Goal: Information Seeking & Learning: Understand process/instructions

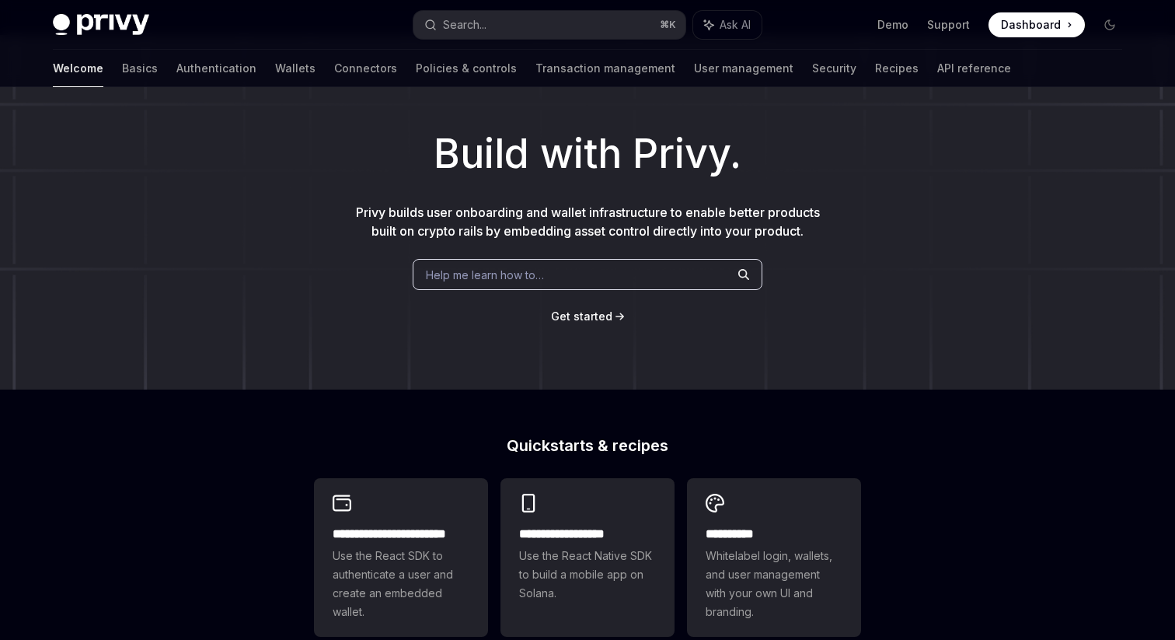
scroll to position [16, 0]
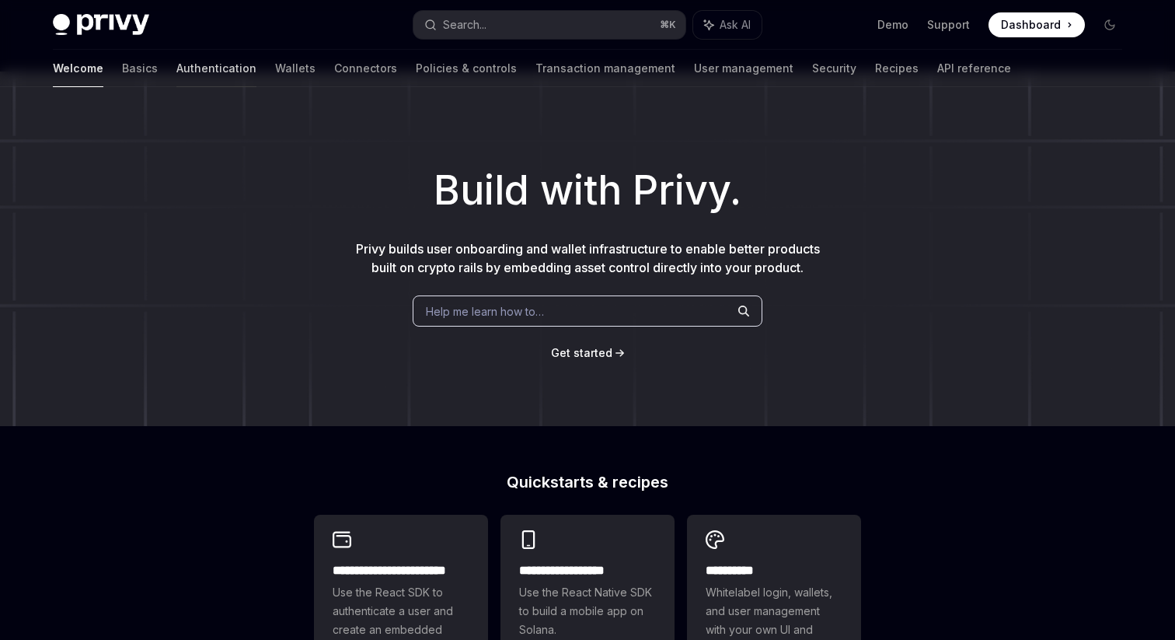
click at [176, 72] on link "Authentication" at bounding box center [216, 68] width 80 height 37
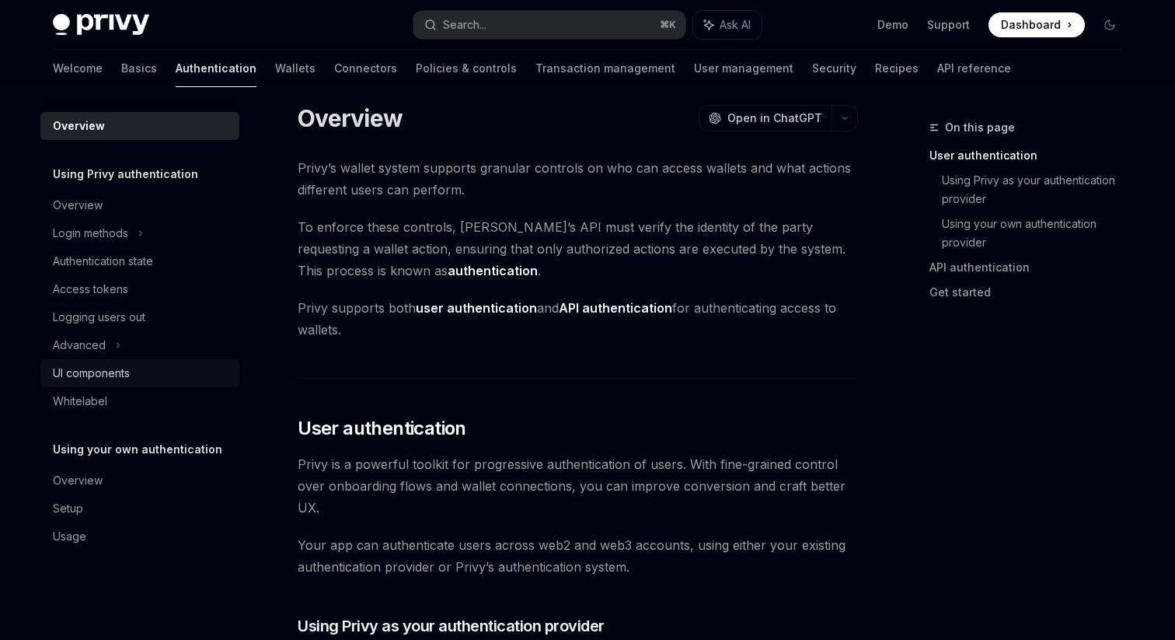
click at [123, 364] on div "UI components" at bounding box center [91, 373] width 77 height 19
type textarea "*"
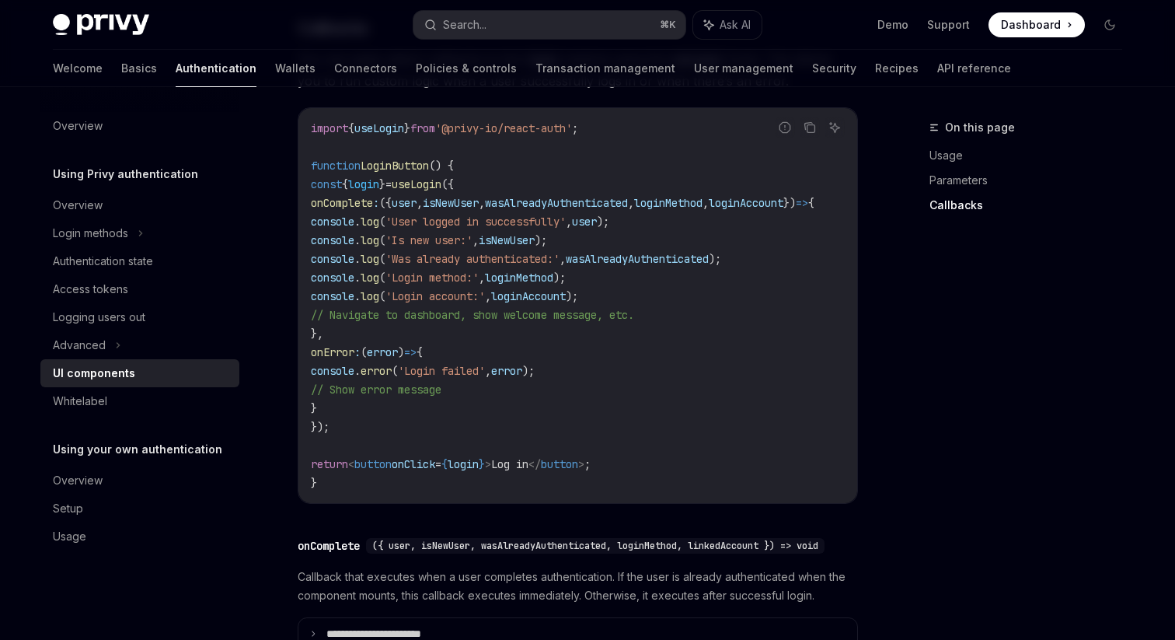
click at [441, 191] on span "useLogin" at bounding box center [417, 184] width 50 height 14
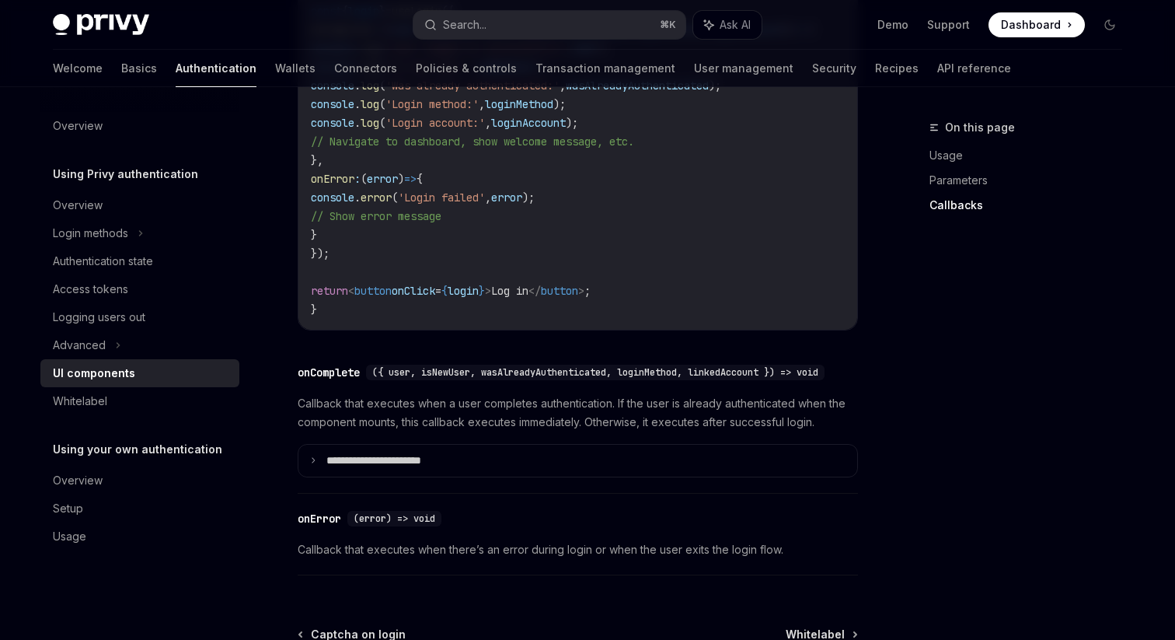
scroll to position [2109, 0]
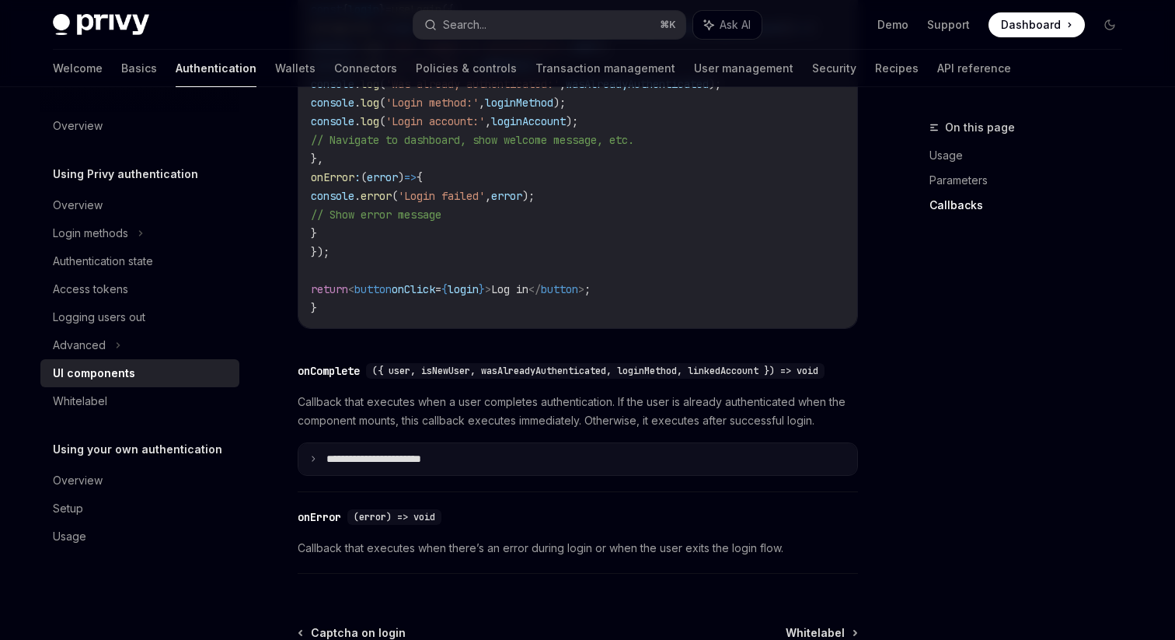
click at [321, 476] on summary "**********" at bounding box center [577, 459] width 559 height 33
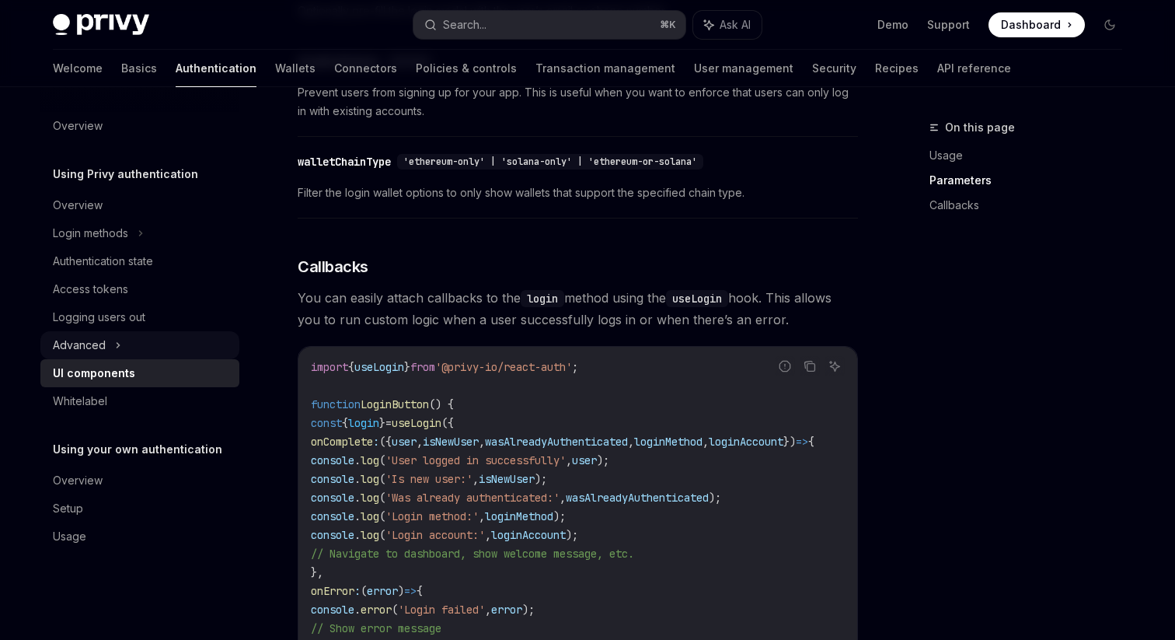
scroll to position [1685, 0]
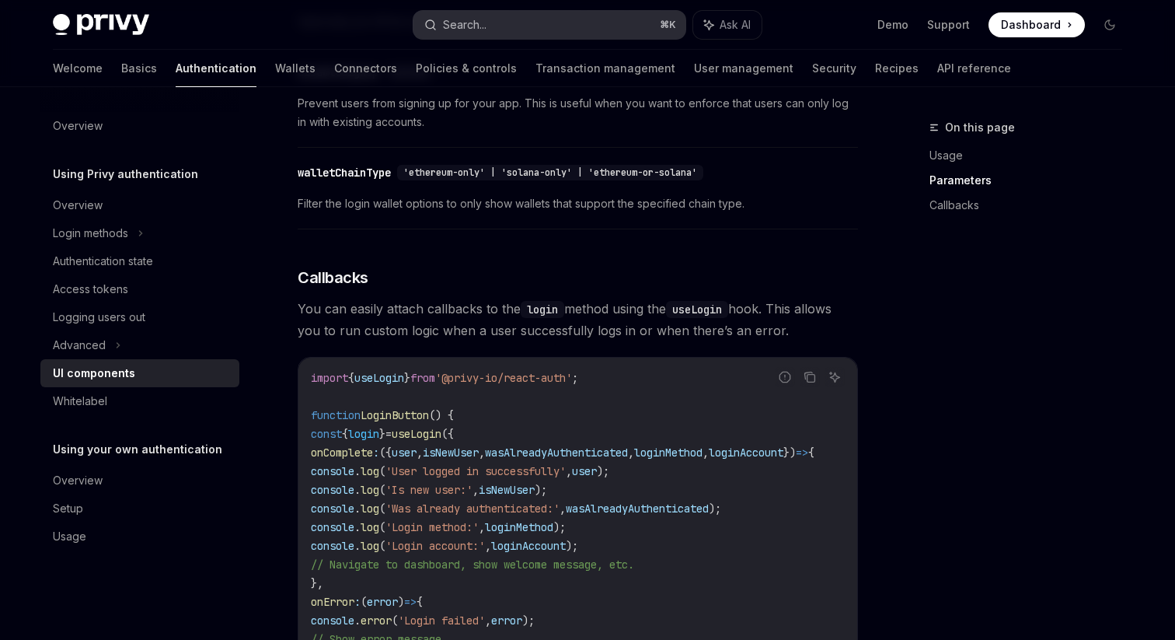
click at [494, 34] on button "Search... ⌘ K" at bounding box center [549, 25] width 272 height 28
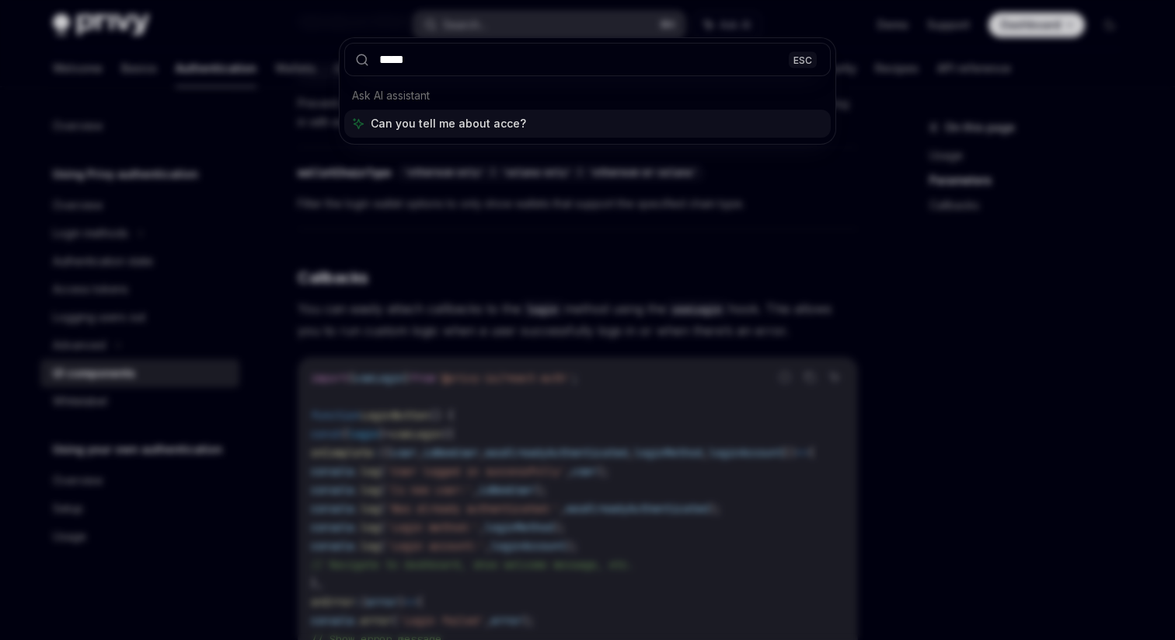
type input "******"
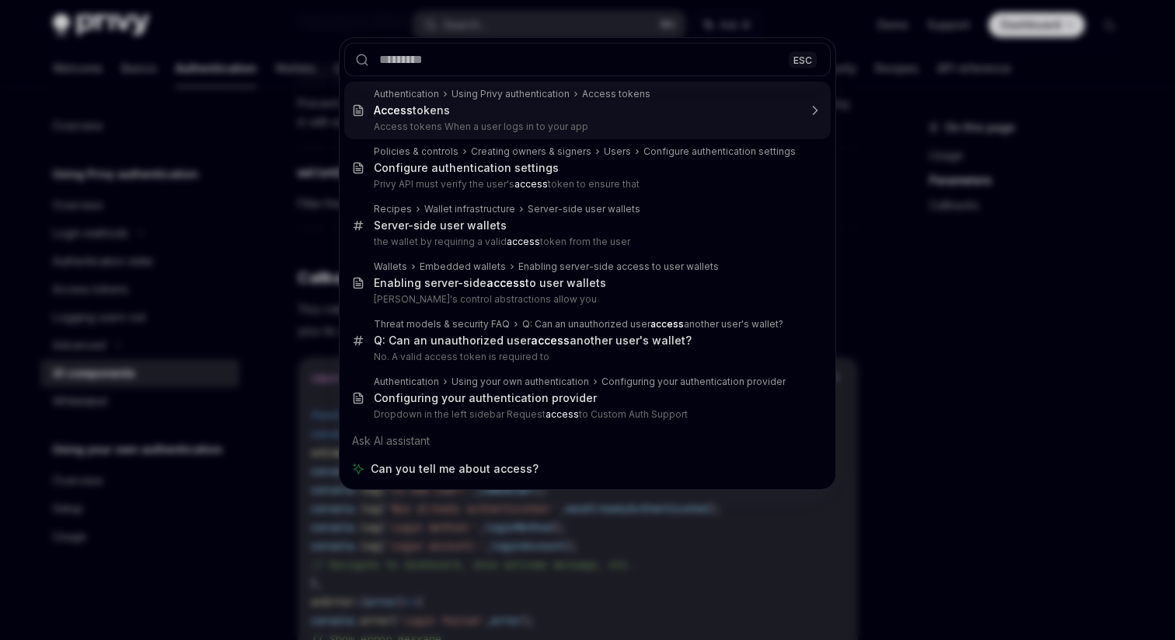
type textarea "*"
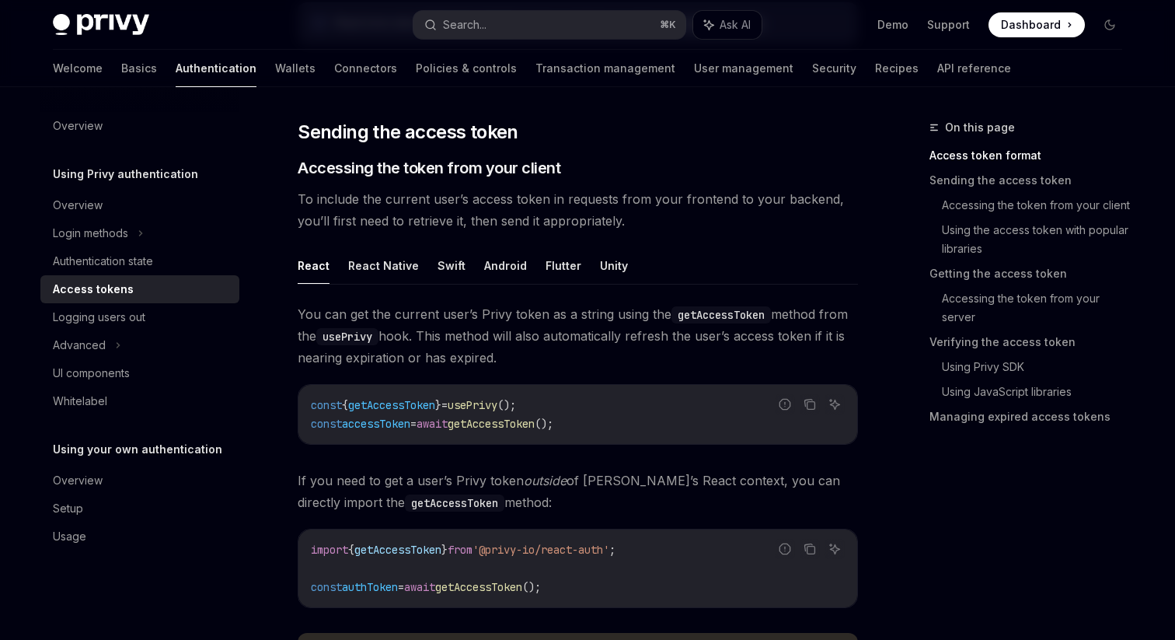
scroll to position [596, 0]
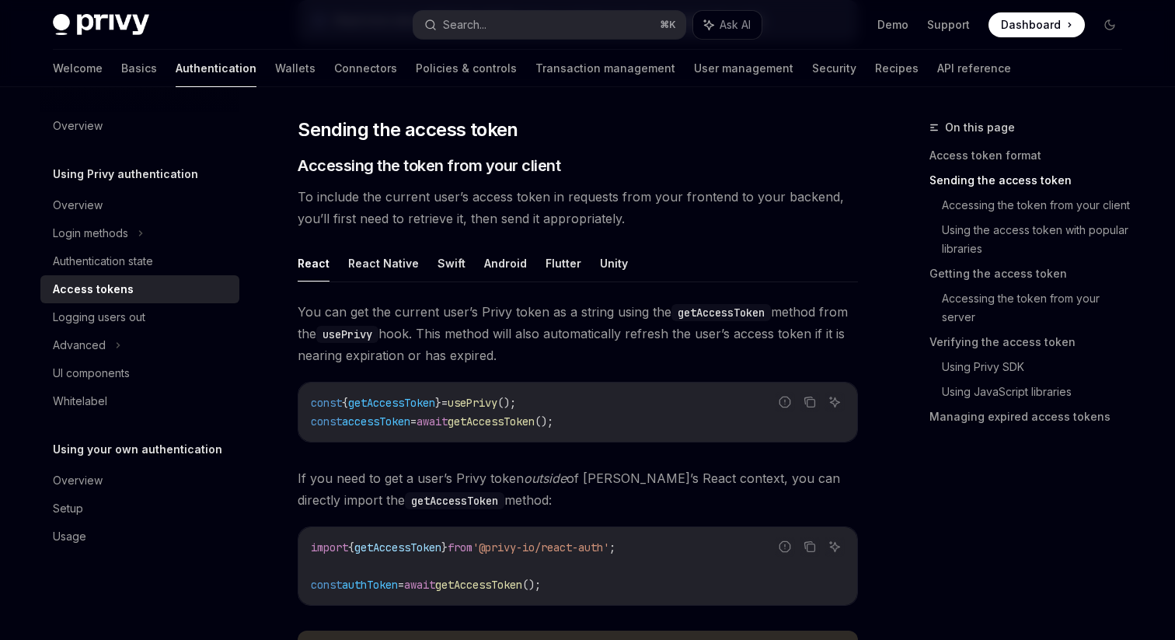
click at [424, 404] on span "getAccessToken" at bounding box center [391, 403] width 87 height 14
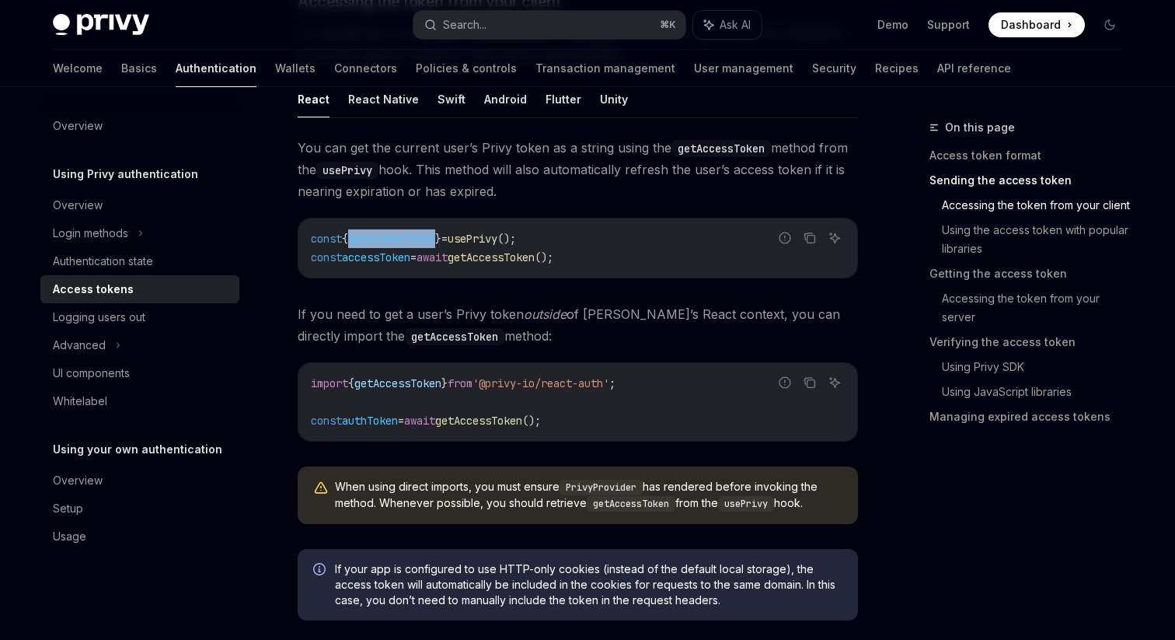
scroll to position [742, 0]
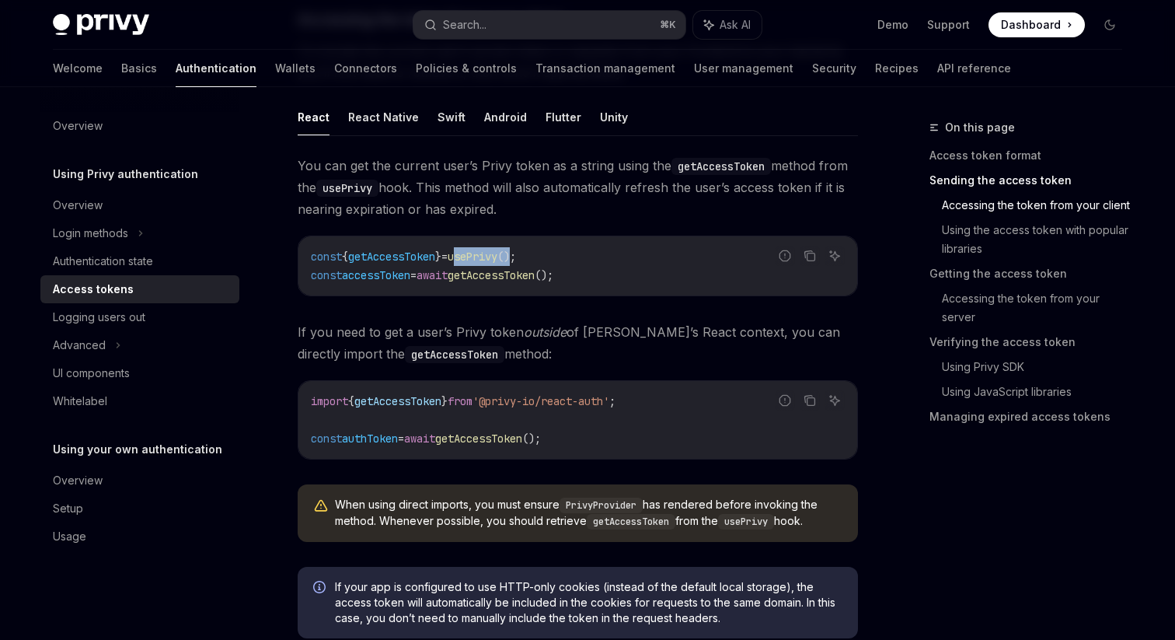
drag, startPoint x: 551, startPoint y: 257, endPoint x: 486, endPoint y: 260, distance: 65.3
click at [486, 258] on span "const { getAccessToken } = usePrivy ();" at bounding box center [413, 256] width 205 height 14
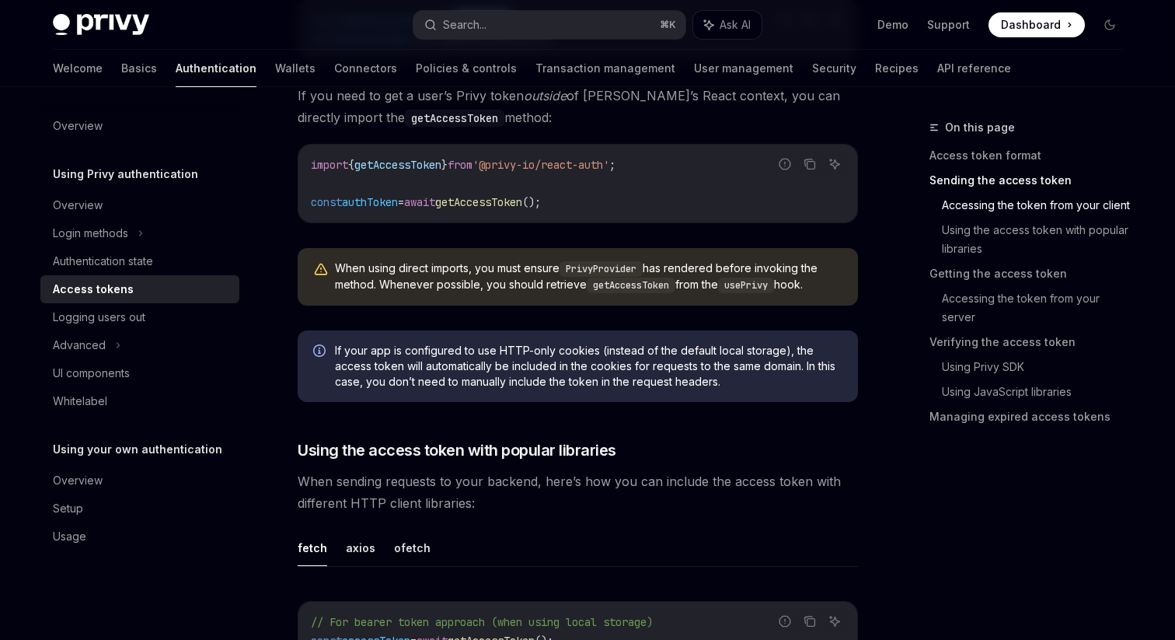
scroll to position [985, 0]
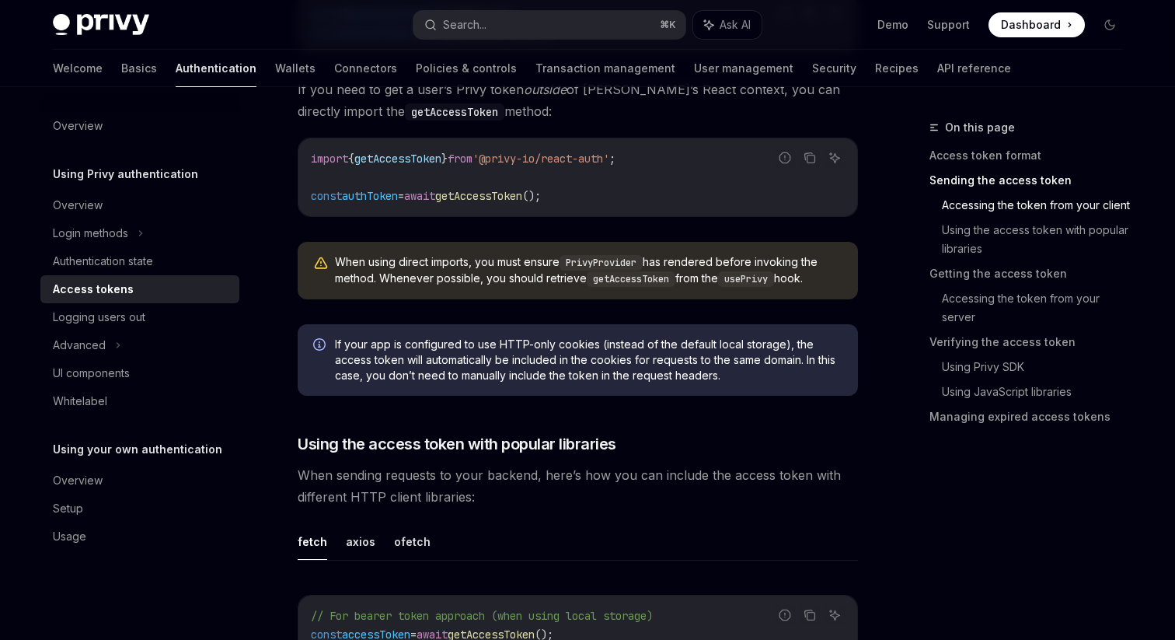
click at [394, 155] on span "getAccessToken" at bounding box center [397, 159] width 87 height 14
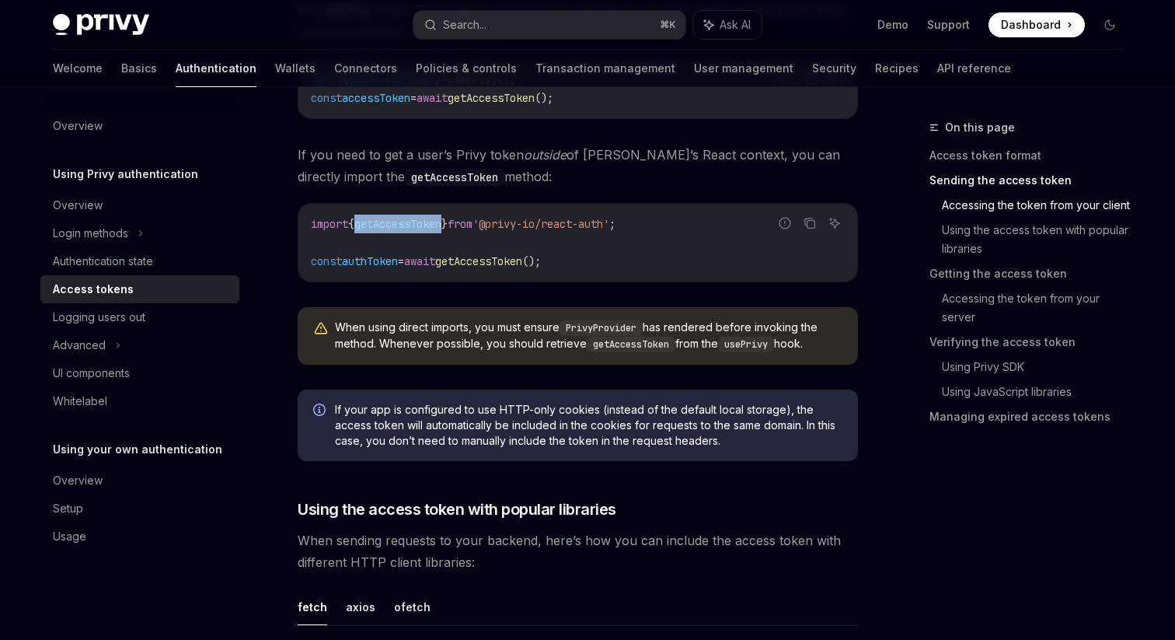
scroll to position [912, 0]
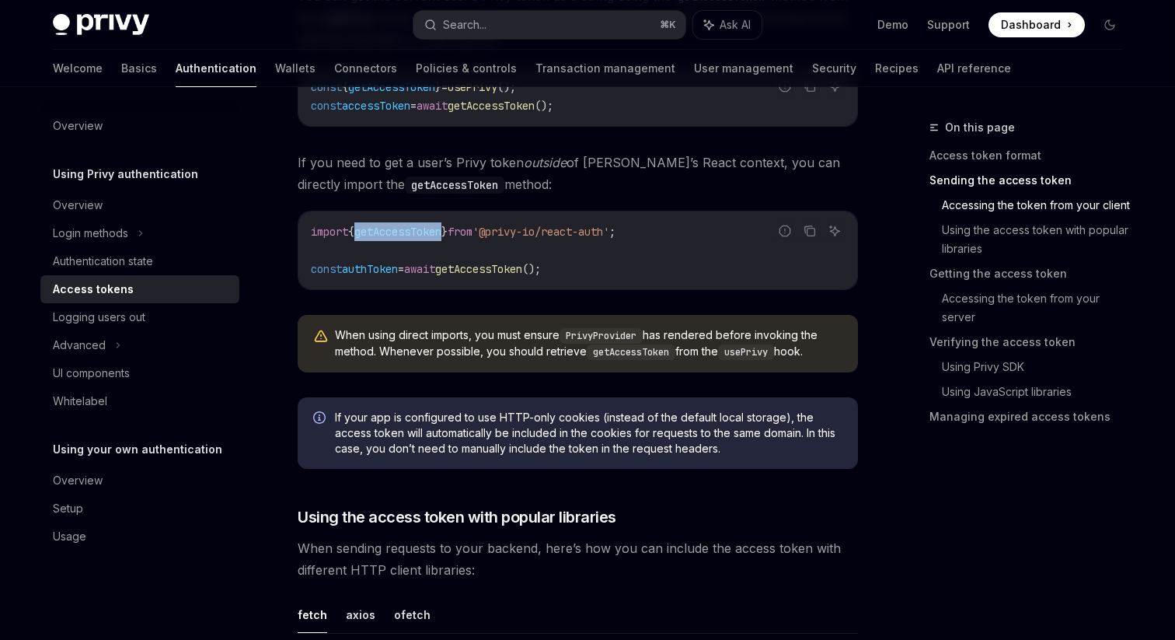
click at [439, 232] on span "getAccessToken" at bounding box center [397, 232] width 87 height 14
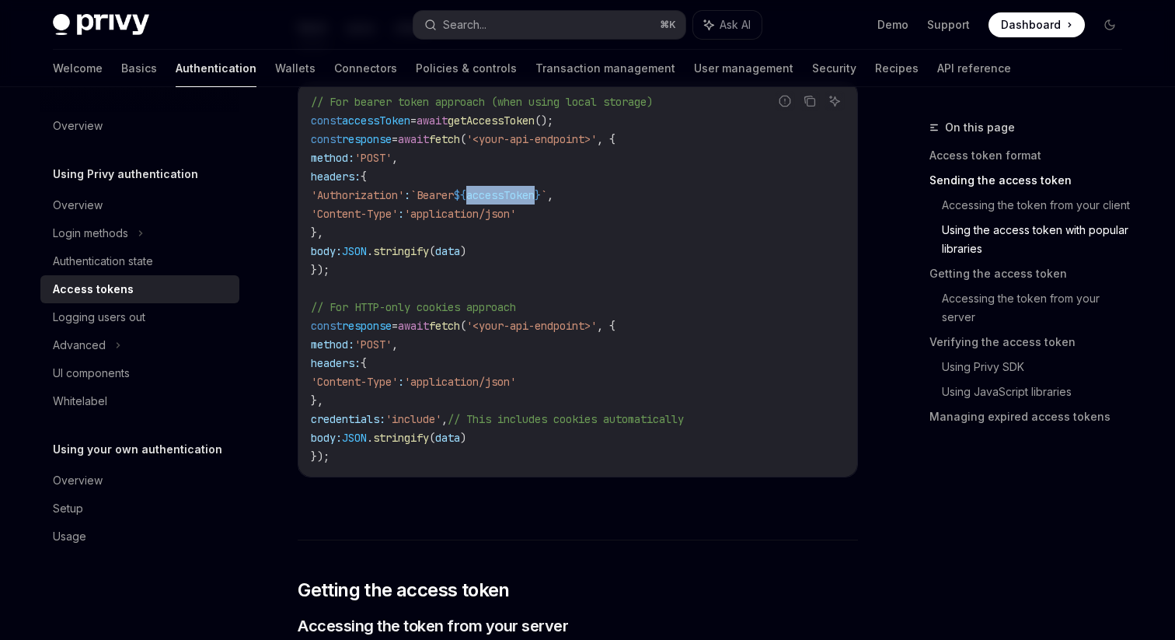
scroll to position [1504, 0]
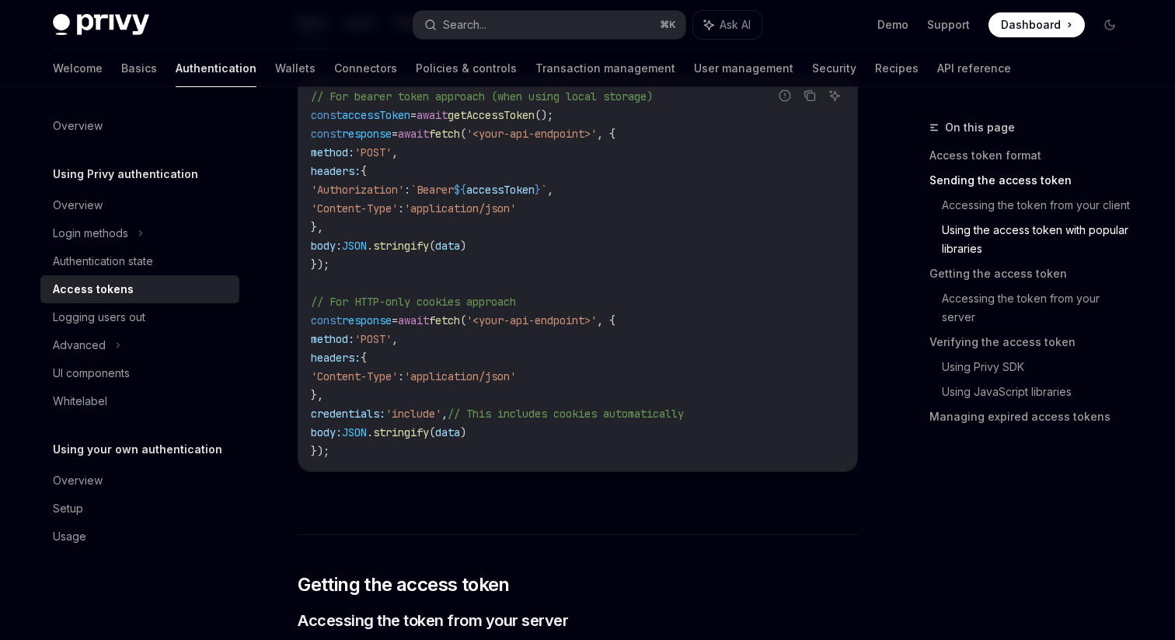
click at [631, 256] on code "// For bearer token approach (when using local storage) const accessToken = awa…" at bounding box center [578, 273] width 534 height 373
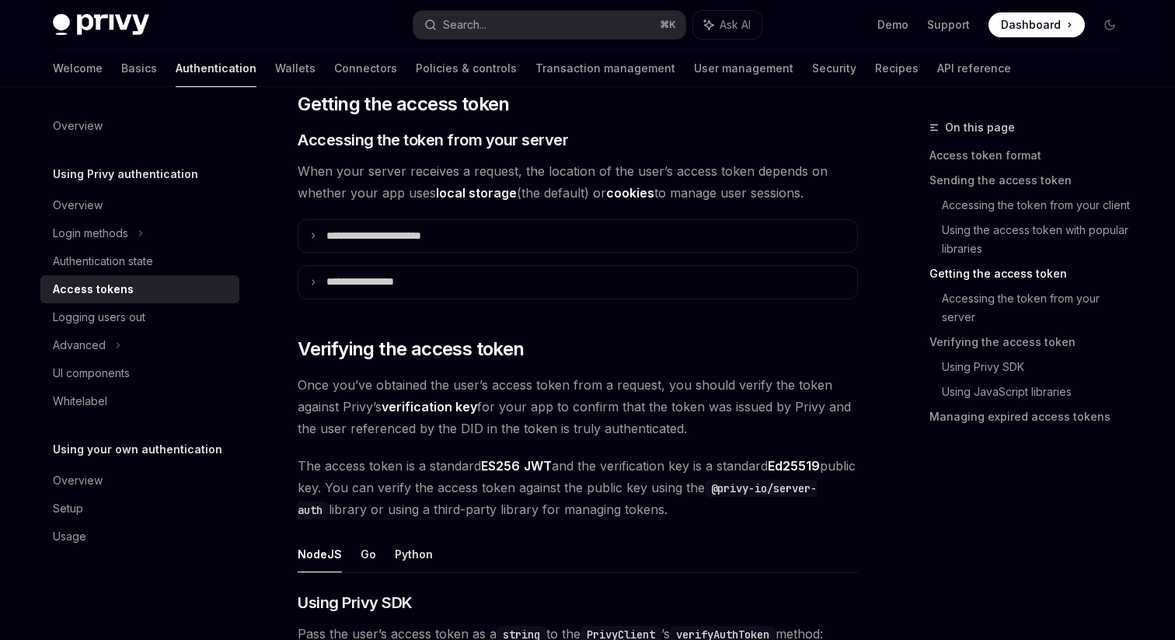
scroll to position [1973, 0]
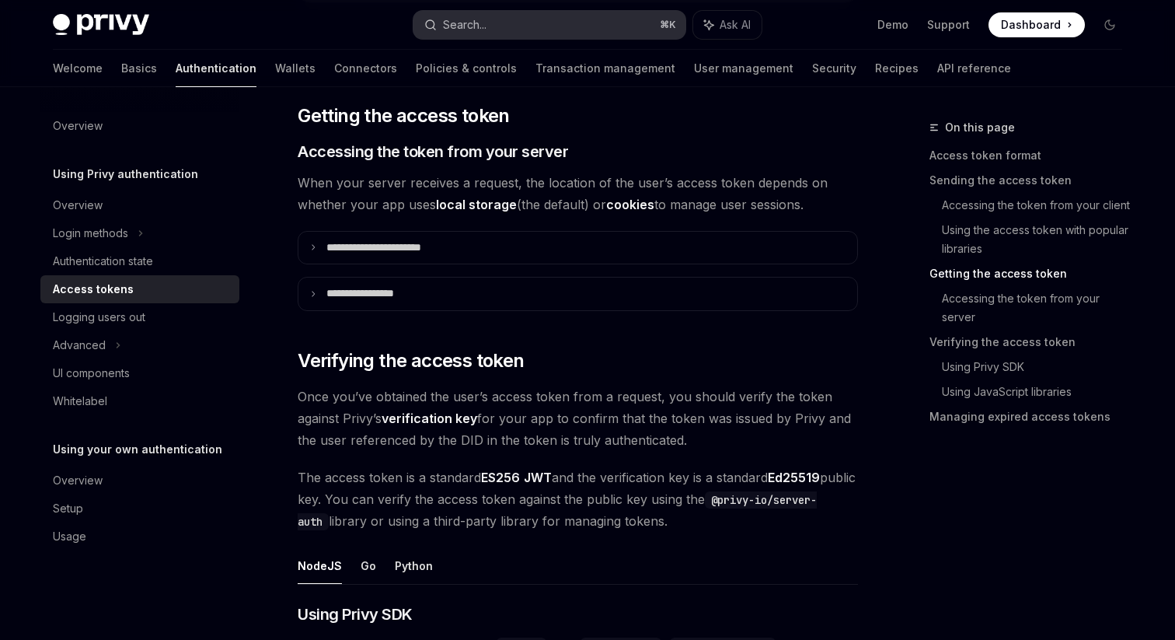
click at [491, 22] on button "Search... ⌘ K" at bounding box center [549, 25] width 272 height 28
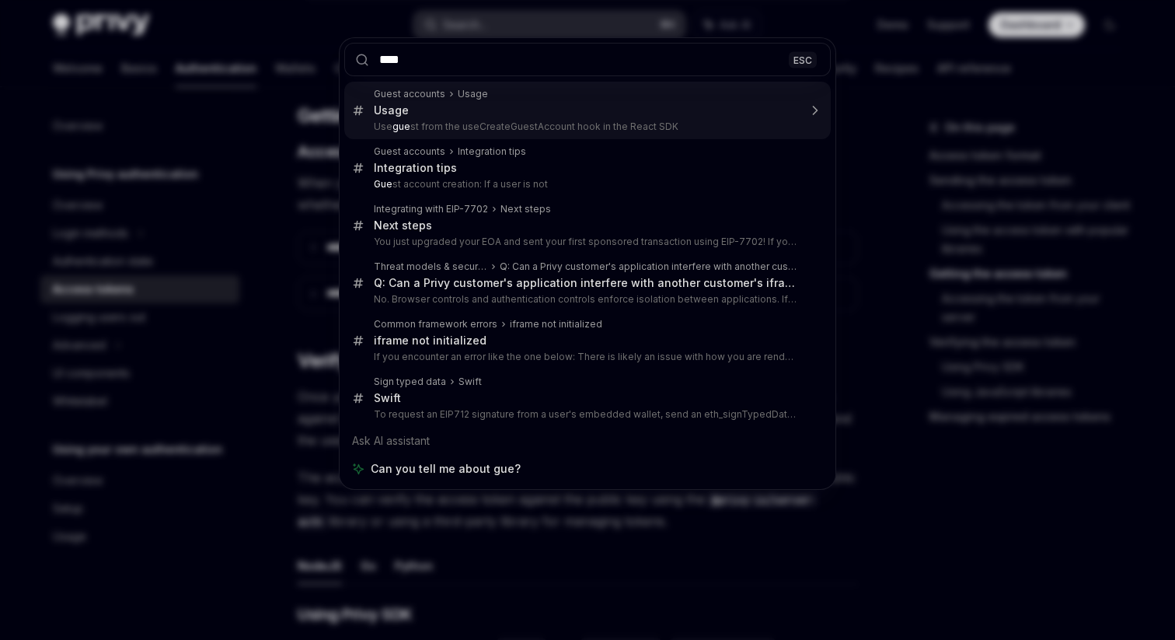
type input "*****"
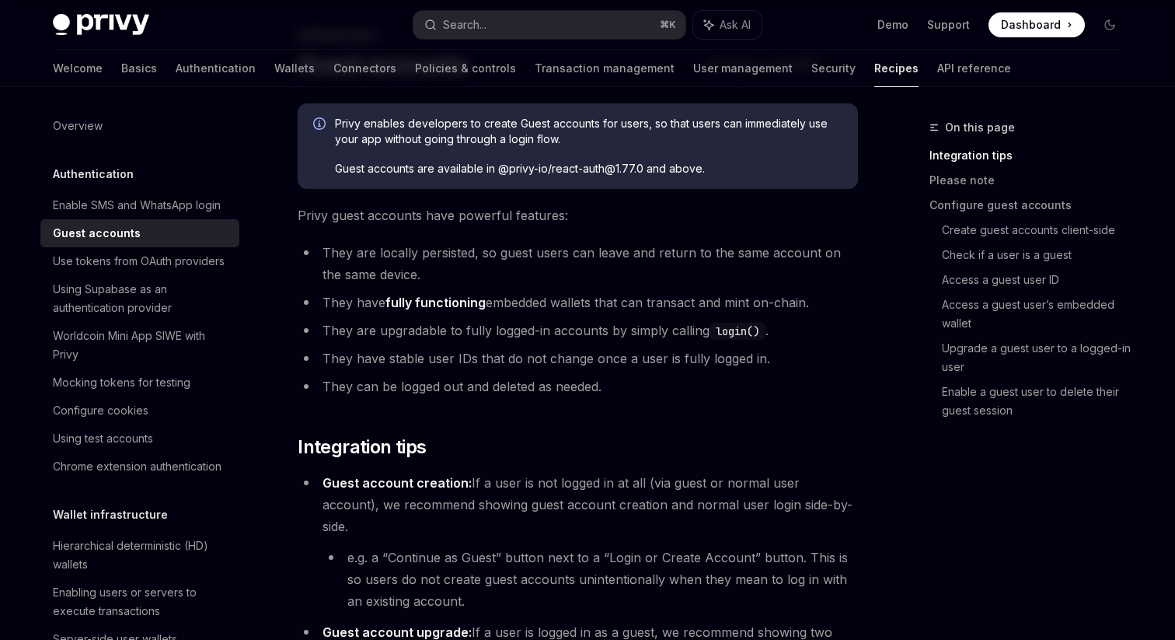
scroll to position [95, 0]
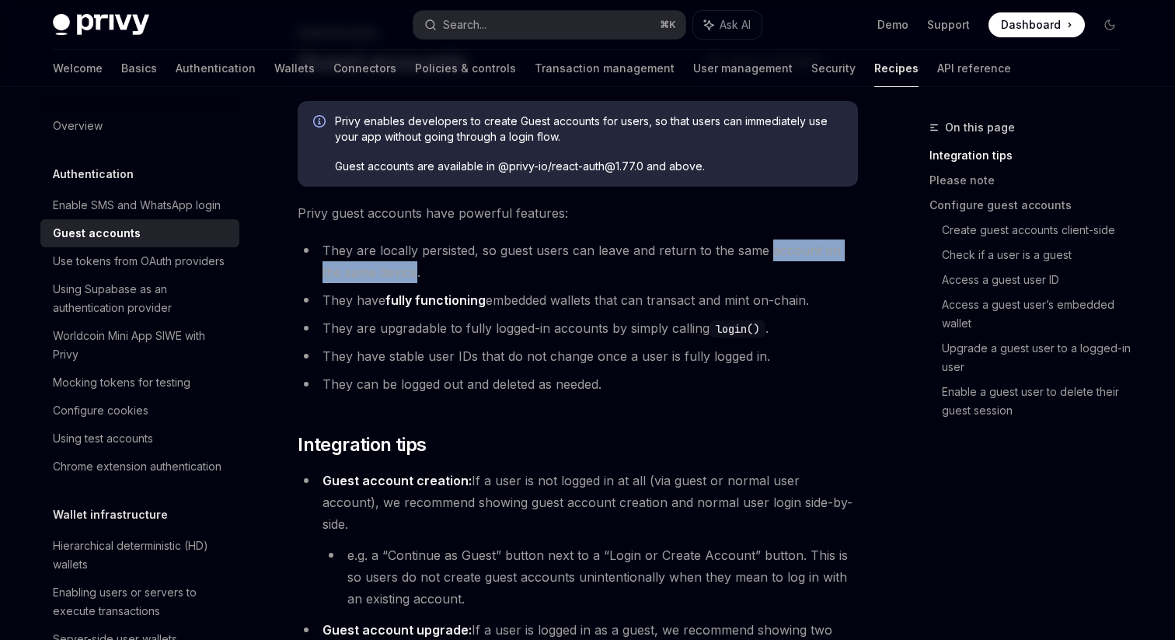
drag, startPoint x: 394, startPoint y: 271, endPoint x: 767, endPoint y: 246, distance: 374.0
click at [767, 246] on li "They are locally persisted, so guest users can leave and return to the same acc…" at bounding box center [578, 261] width 560 height 44
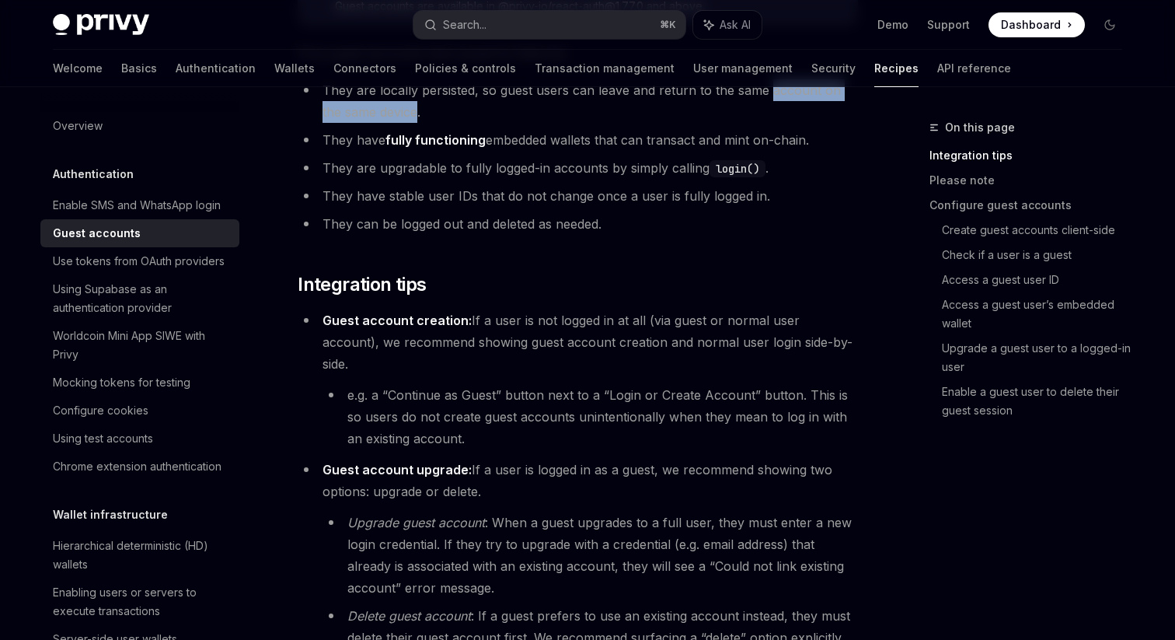
scroll to position [258, 0]
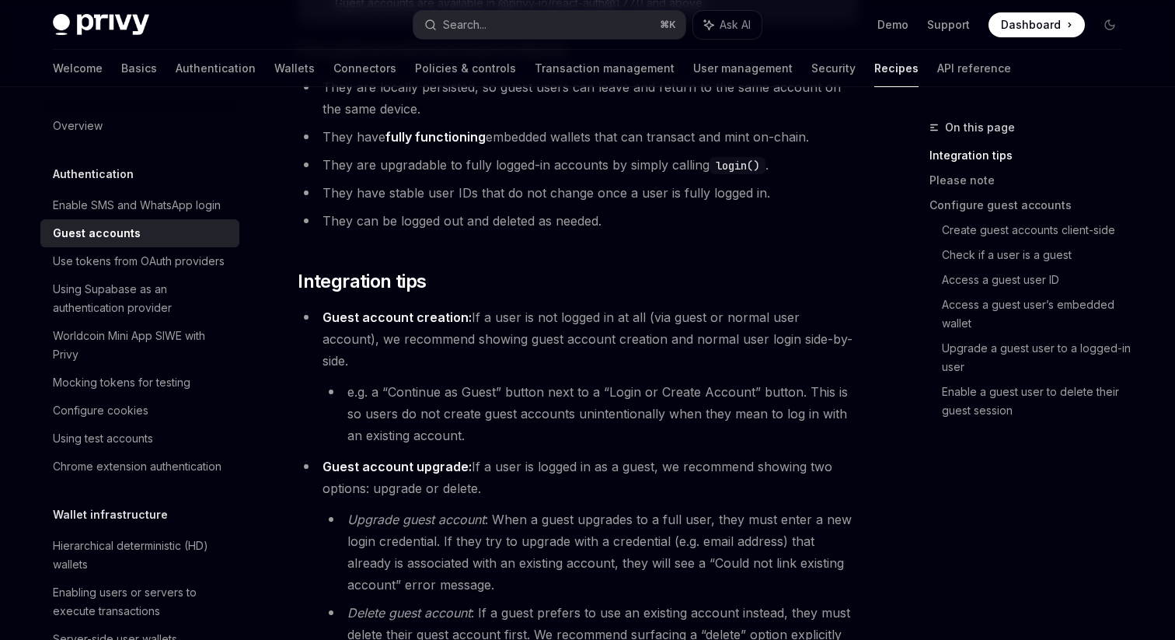
click at [498, 179] on ul "They are locally persisted, so guest users can leave and return to the same acc…" at bounding box center [578, 153] width 560 height 155
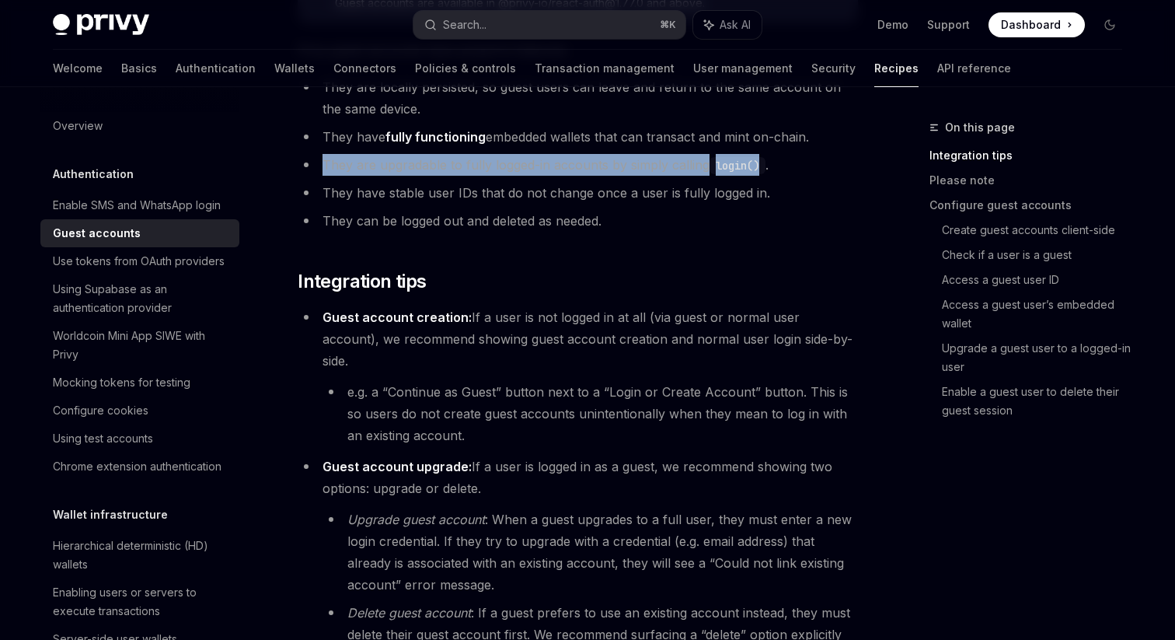
drag, startPoint x: 762, startPoint y: 165, endPoint x: 321, endPoint y: 171, distance: 440.7
click at [321, 171] on li "They are upgradable to fully logged-in accounts by simply calling login() ." at bounding box center [578, 165] width 560 height 22
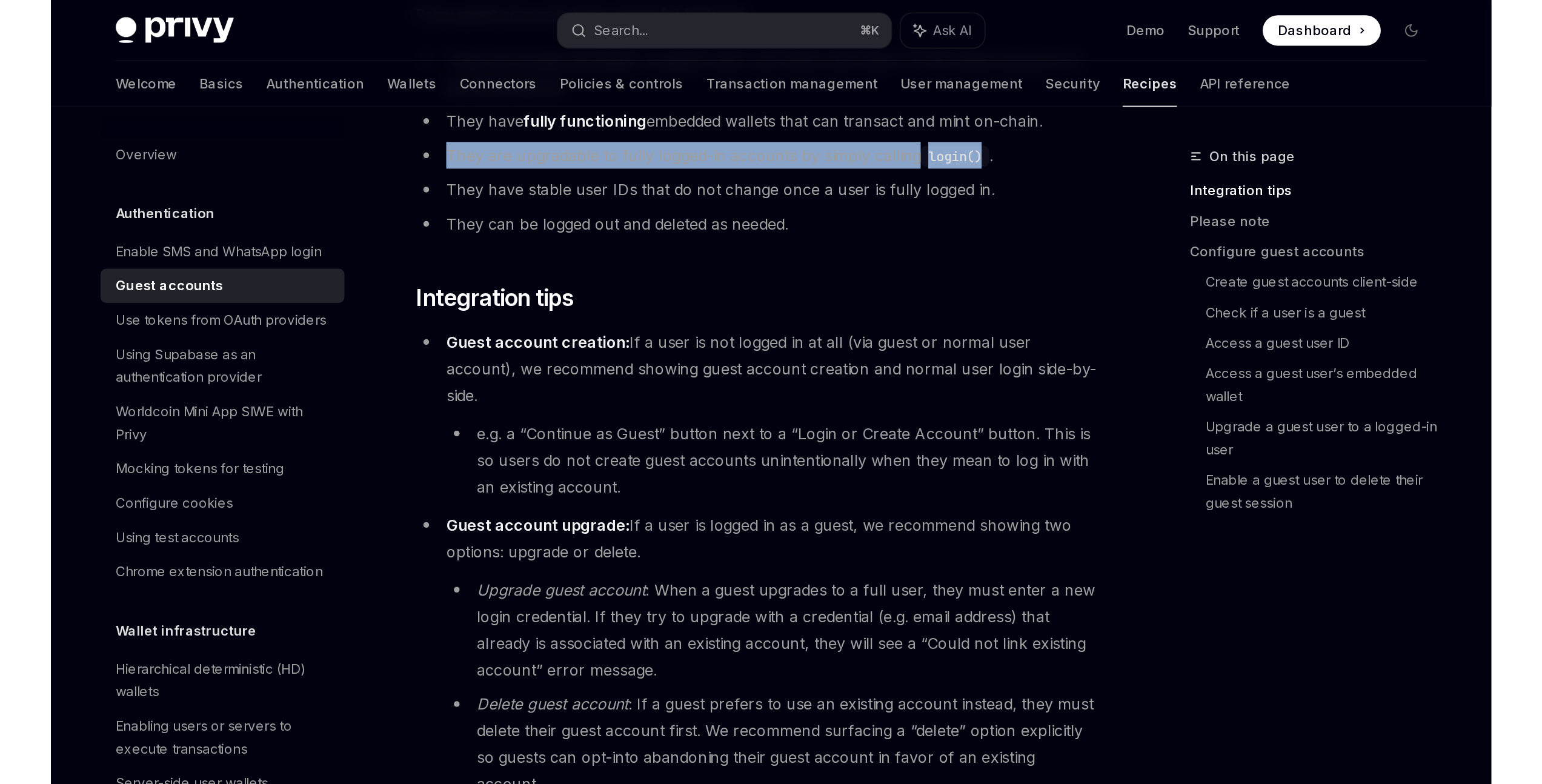
scroll to position [224, 0]
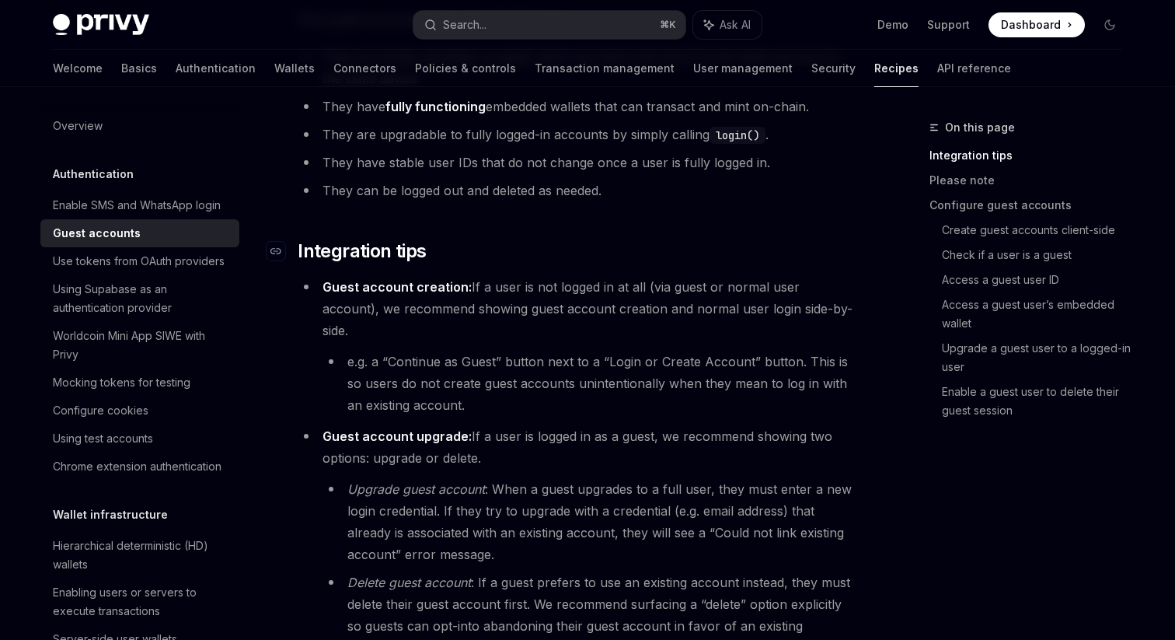
click at [508, 248] on h2 "​ Integration tips" at bounding box center [578, 251] width 560 height 25
type textarea "*"
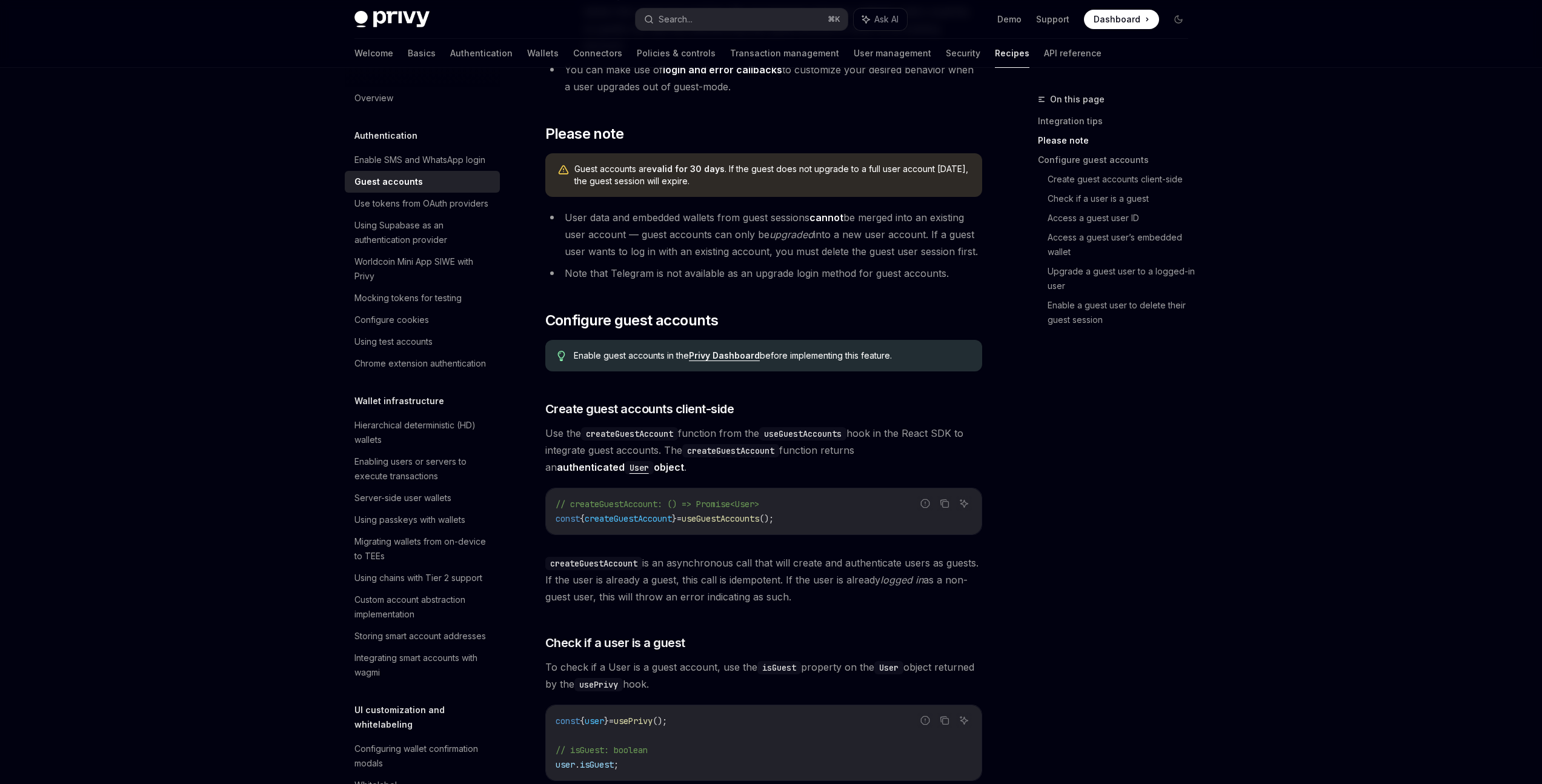
scroll to position [684, 0]
drag, startPoint x: 807, startPoint y: 486, endPoint x: 535, endPoint y: 484, distance: 272.0
click at [535, 484] on div "Authentication Guest accounts OpenAI Open in ChatGPT OpenAI Open in ChatGPT Pri…" at bounding box center [650, 552] width 669 height 2289
copy span "const { createGuestAccount } = useGuestAccounts ();"
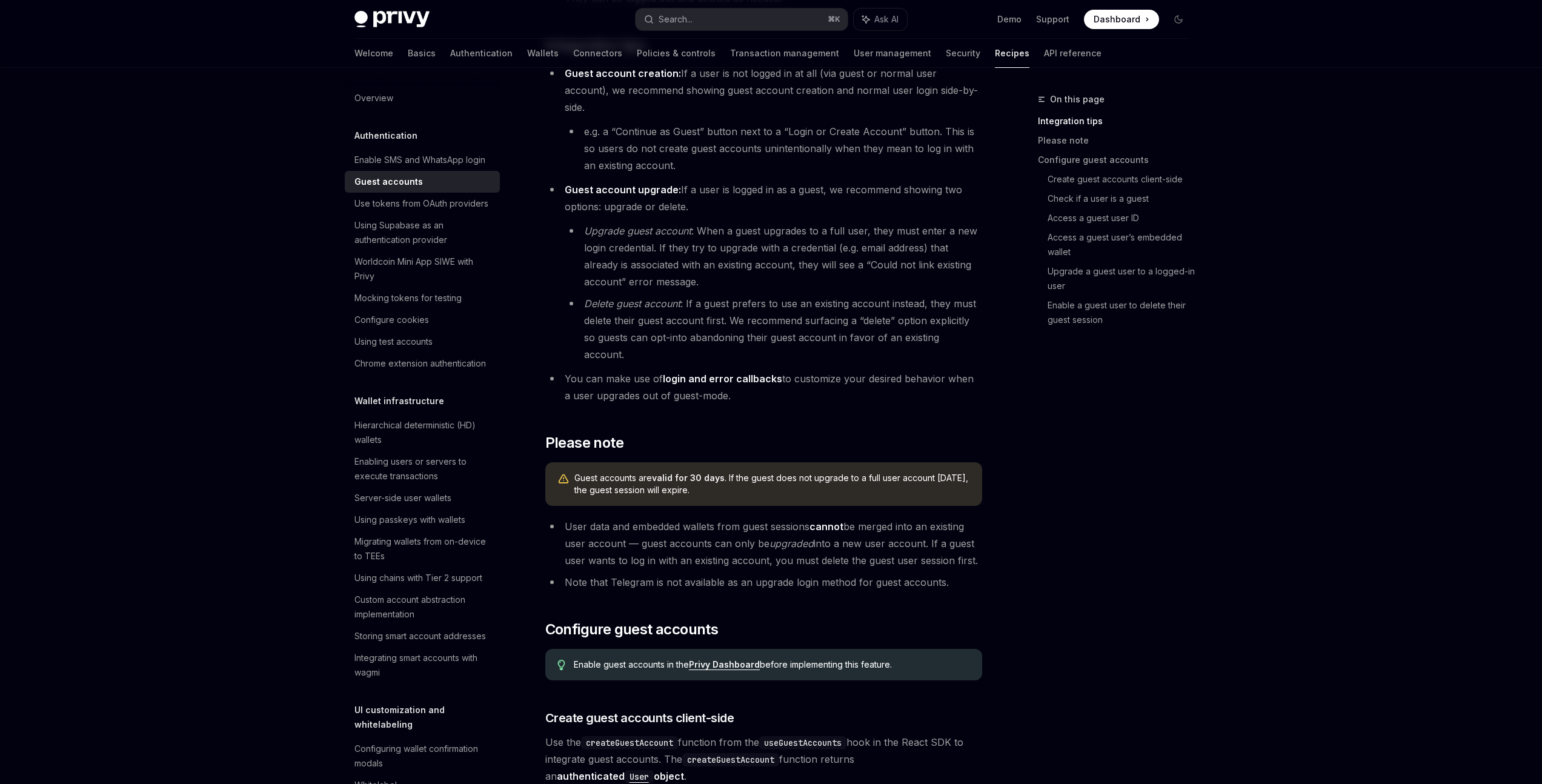
scroll to position [227, 0]
